Goal: Task Accomplishment & Management: Manage account settings

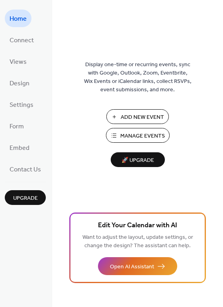
drag, startPoint x: 221, startPoint y: 45, endPoint x: 226, endPoint y: 60, distance: 16.3
click at [223, 60] on html "Home Connect Views Design Settings Form Embed Contact Us Upgrade Home Upgrade D…" at bounding box center [111, 153] width 223 height 307
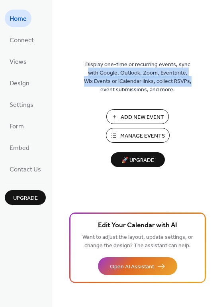
drag, startPoint x: 220, startPoint y: 55, endPoint x: 219, endPoint y: 80, distance: 25.1
click at [219, 80] on div "Display one-time or recurring events, sync with Google, Outlook, Zoom, Eventbri…" at bounding box center [137, 166] width 171 height 281
click at [141, 116] on span "Add New Event" at bounding box center [142, 117] width 43 height 8
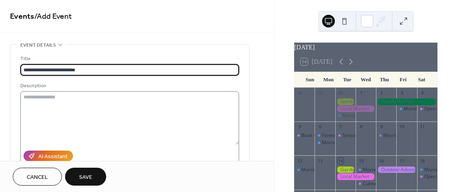
type input "**********"
click at [98, 105] on textarea at bounding box center [129, 117] width 219 height 53
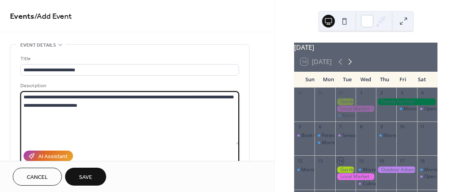
type textarea "**********"
click at [353, 65] on icon at bounding box center [350, 62] width 10 height 10
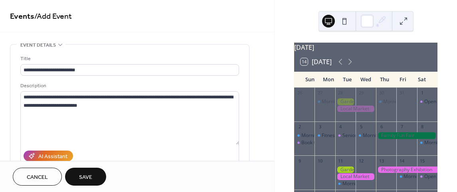
click at [301, 67] on button "14 Today" at bounding box center [316, 61] width 37 height 11
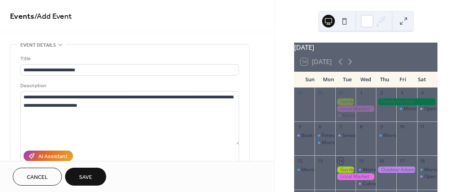
click at [339, 50] on div "October 2025" at bounding box center [365, 48] width 143 height 10
click at [350, 65] on icon at bounding box center [350, 62] width 10 height 10
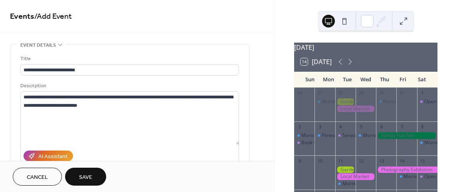
click at [347, 174] on div at bounding box center [345, 170] width 20 height 7
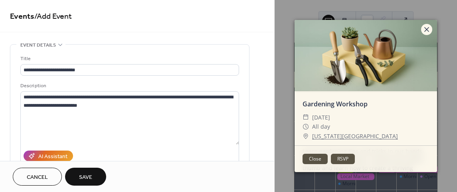
click at [427, 29] on icon at bounding box center [426, 29] width 5 height 5
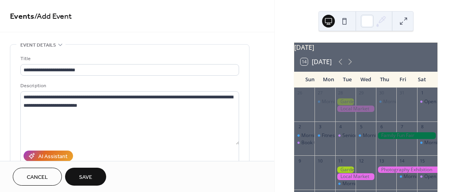
click at [345, 180] on div at bounding box center [355, 177] width 41 height 7
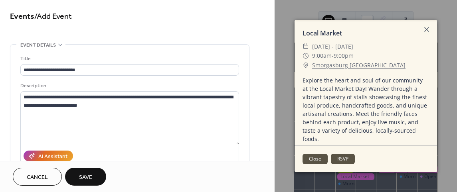
scroll to position [75, 0]
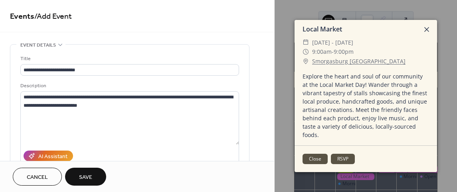
click at [427, 31] on icon at bounding box center [427, 30] width 10 height 10
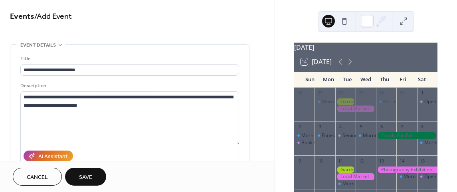
click at [346, 172] on div at bounding box center [345, 170] width 20 height 7
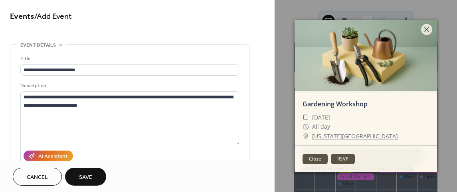
click at [308, 156] on button "Close" at bounding box center [314, 159] width 25 height 10
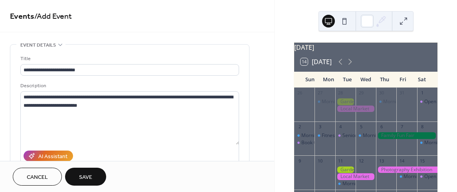
click at [89, 174] on span "Save" at bounding box center [85, 178] width 13 height 8
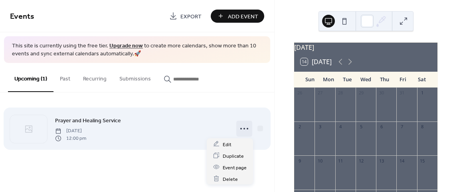
click at [243, 128] on icon at bounding box center [244, 128] width 13 height 13
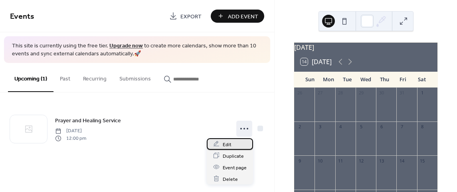
click at [229, 144] on span "Edit" at bounding box center [227, 144] width 9 height 8
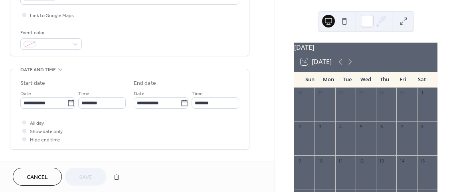
scroll to position [193, 0]
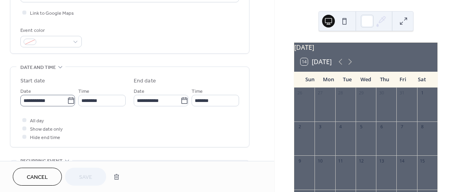
click at [71, 101] on icon at bounding box center [71, 101] width 8 height 8
click at [67, 101] on input "**********" at bounding box center [43, 101] width 47 height 12
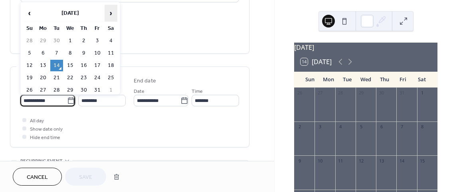
click at [113, 15] on span "›" at bounding box center [111, 13] width 12 height 16
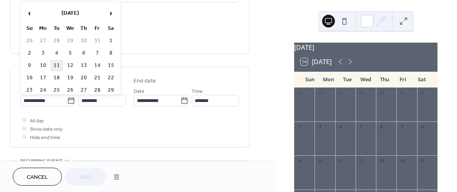
click at [59, 65] on td "11" at bounding box center [56, 66] width 13 height 12
type input "**********"
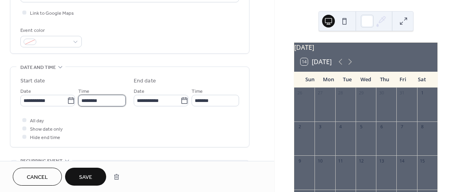
click at [99, 100] on input "********" at bounding box center [101, 101] width 47 height 12
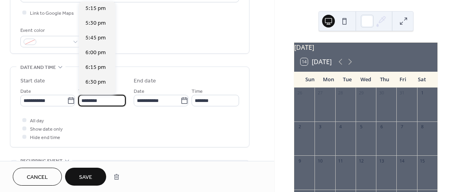
scroll to position [1020, 0]
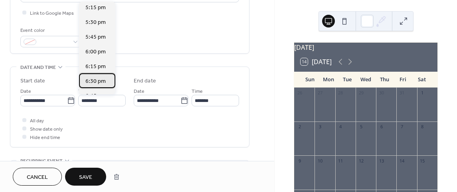
click at [92, 79] on span "6:30 pm" at bounding box center [95, 81] width 20 height 8
type input "*******"
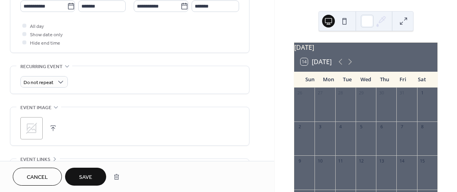
scroll to position [288, 0]
click at [53, 125] on button "button" at bounding box center [52, 127] width 11 height 11
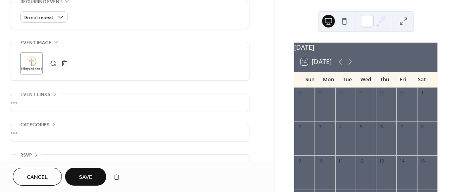
scroll to position [353, 0]
click at [55, 121] on icon at bounding box center [54, 124] width 6 height 6
click at [52, 121] on icon at bounding box center [54, 124] width 6 height 6
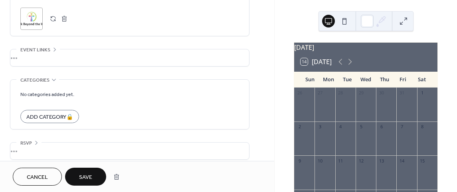
scroll to position [402, 0]
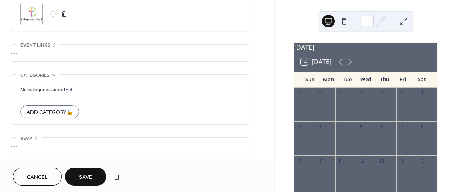
click at [86, 174] on span "Save" at bounding box center [85, 178] width 13 height 8
